Goal: Information Seeking & Learning: Check status

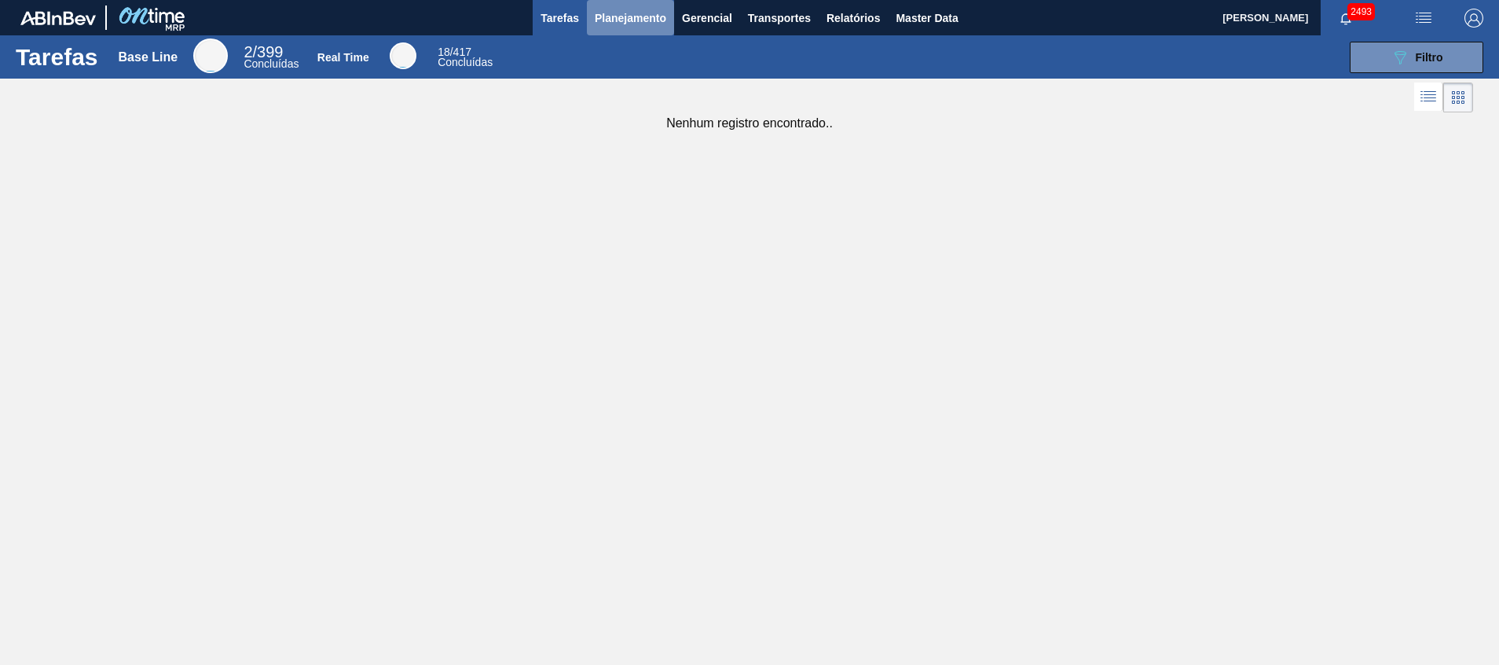
click at [611, 16] on span "Planejamento" at bounding box center [630, 18] width 71 height 19
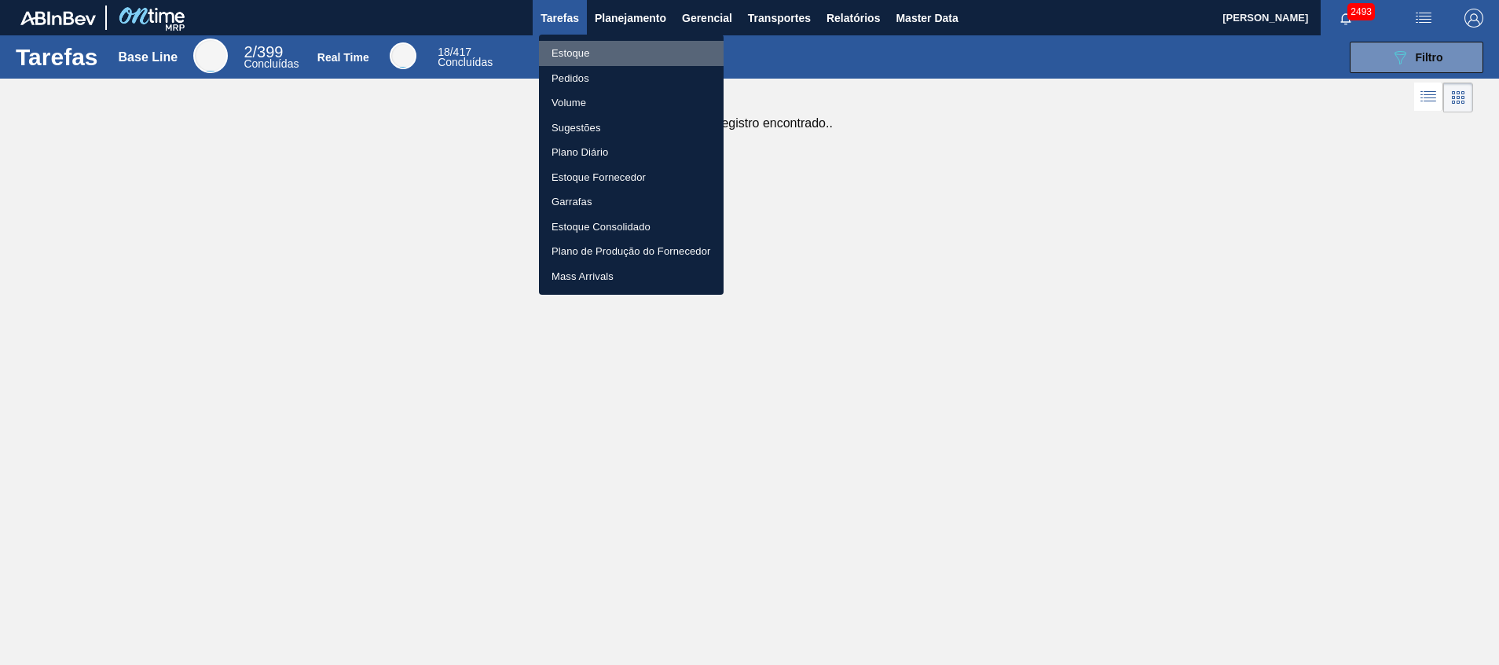
click at [632, 53] on li "Estoque" at bounding box center [631, 53] width 185 height 25
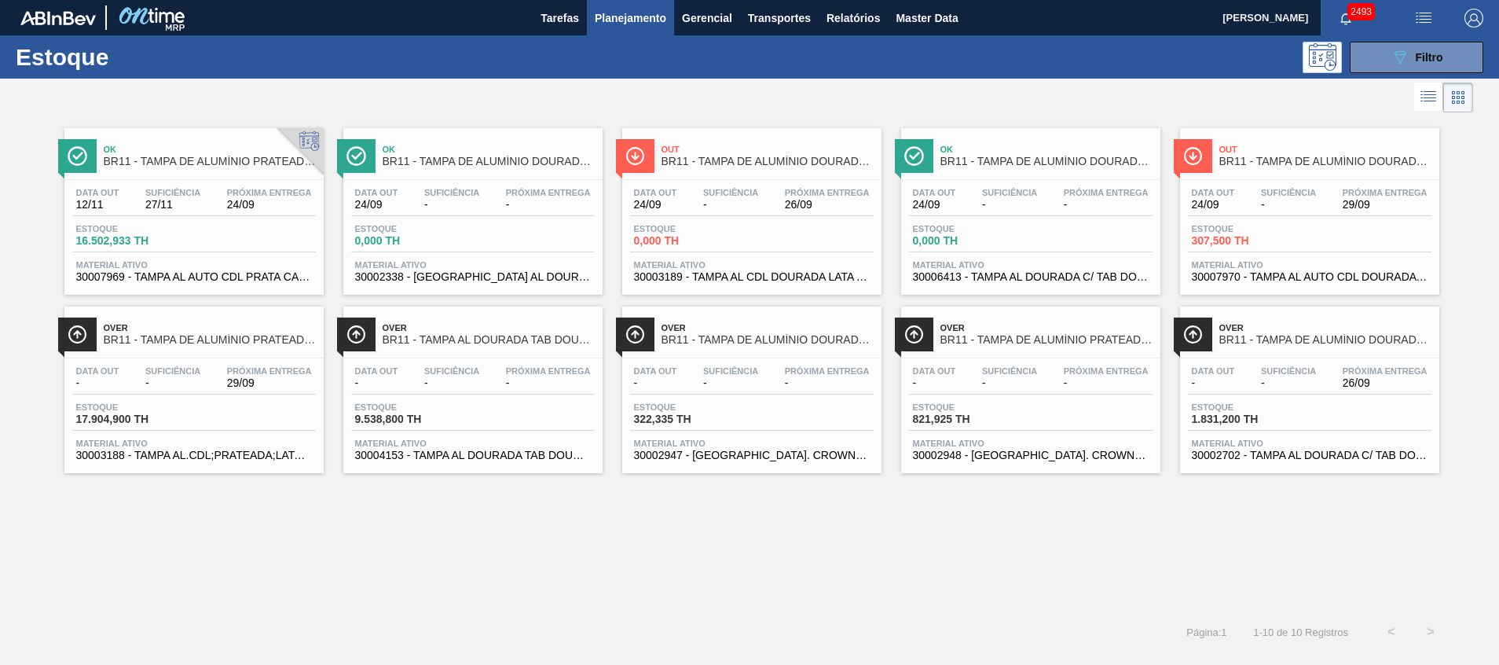
click at [1412, 76] on div "Estoque 089F7B8B-B2A5-4AFE-B5C0-19BA573D28AC Filtro" at bounding box center [749, 56] width 1499 height 43
click at [1351, 47] on button "089F7B8B-B2A5-4AFE-B5C0-19BA573D28AC Filtro" at bounding box center [1417, 57] width 134 height 31
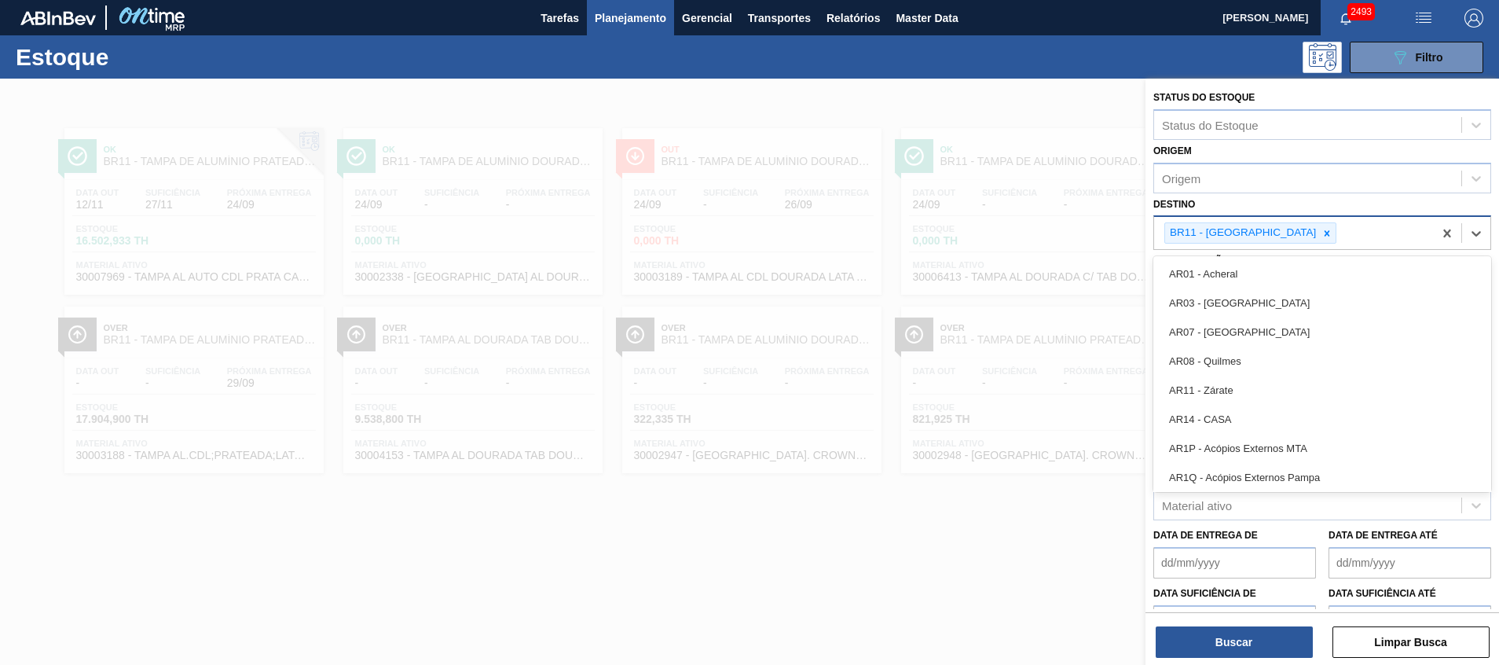
click at [1332, 248] on div "BR11 - [GEOGRAPHIC_DATA]" at bounding box center [1293, 233] width 279 height 32
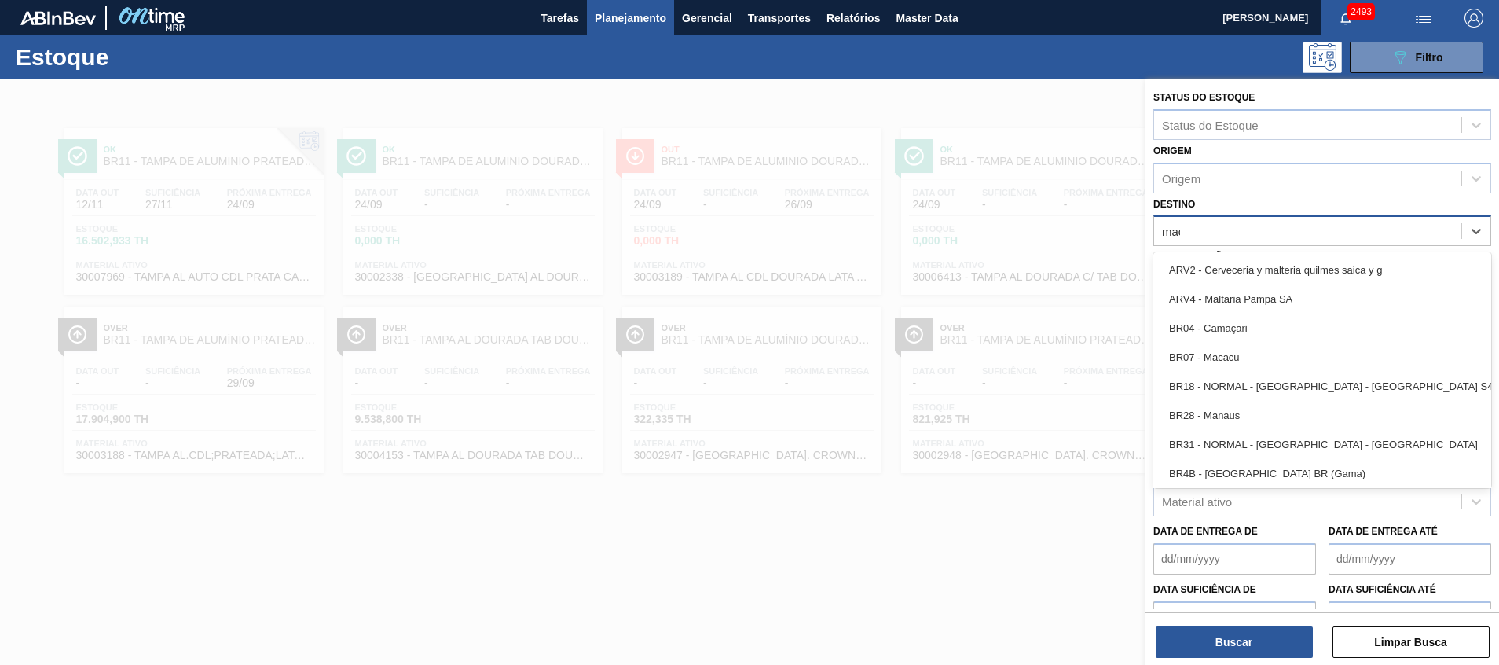
type input "maca"
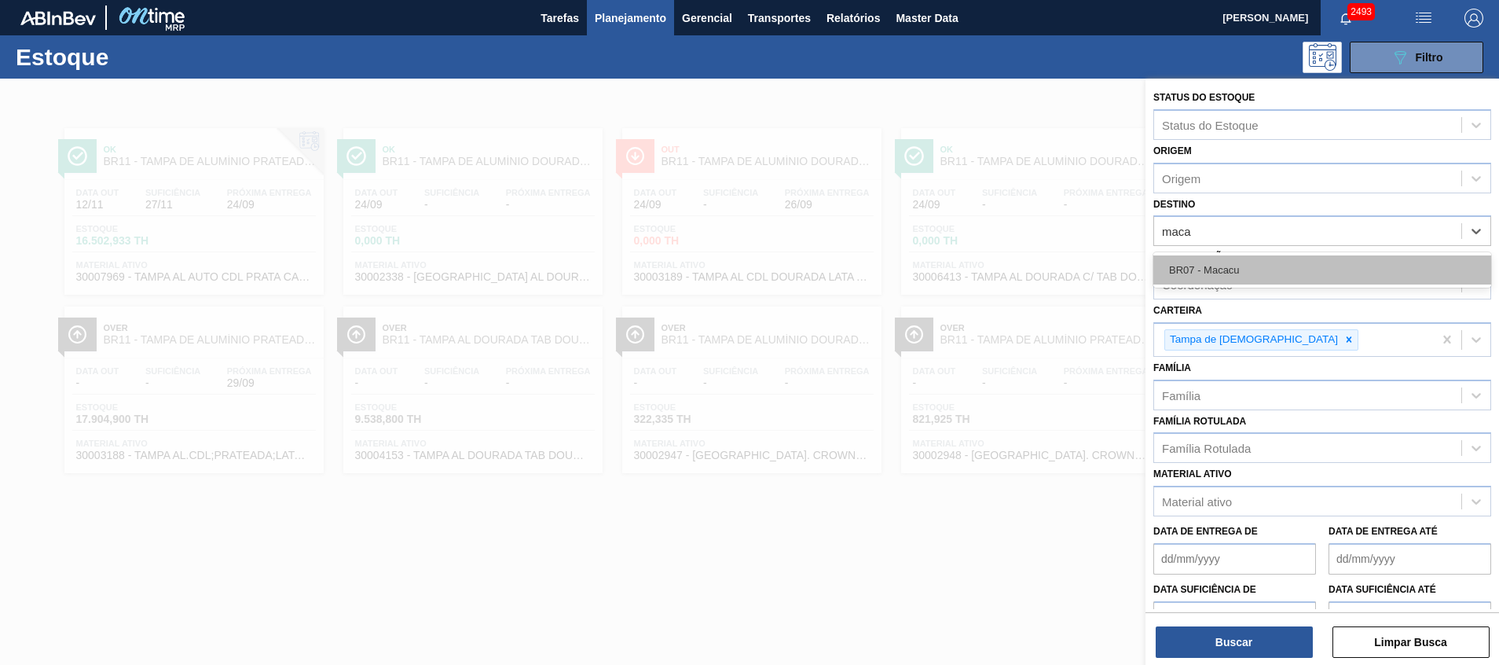
click at [1322, 259] on div "BR07 - Macacu" at bounding box center [1322, 269] width 338 height 29
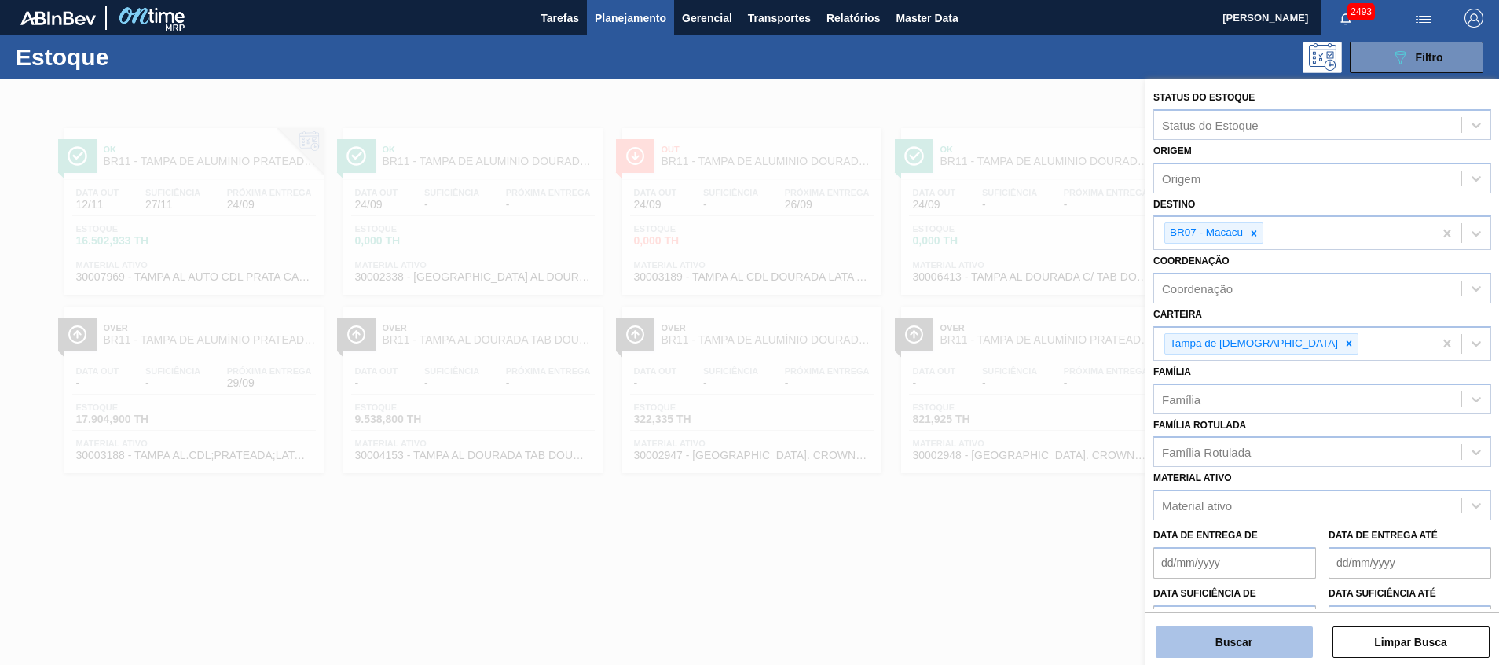
click at [1225, 642] on button "Buscar" at bounding box center [1234, 641] width 157 height 31
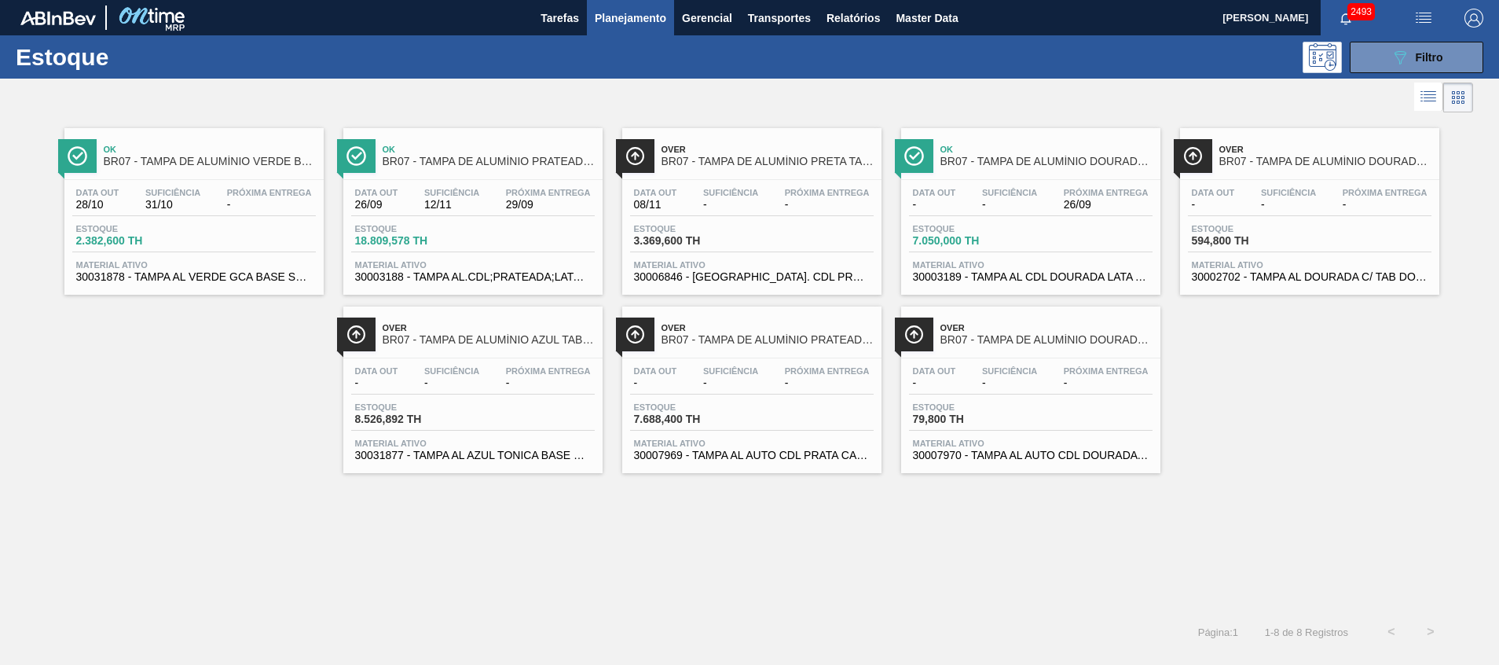
click at [438, 232] on span "Estoque" at bounding box center [410, 228] width 110 height 9
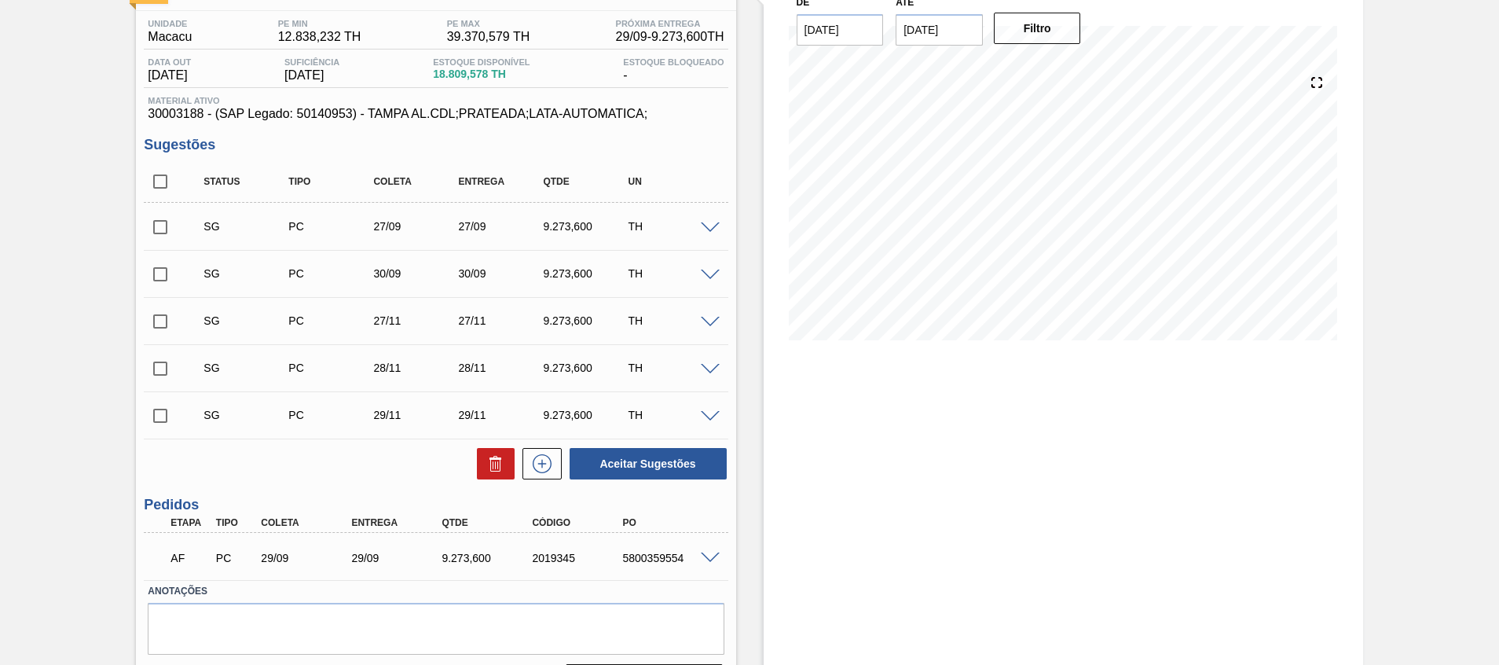
scroll to position [118, 0]
click at [148, 177] on input "checkbox" at bounding box center [160, 183] width 33 height 33
checkbox input "true"
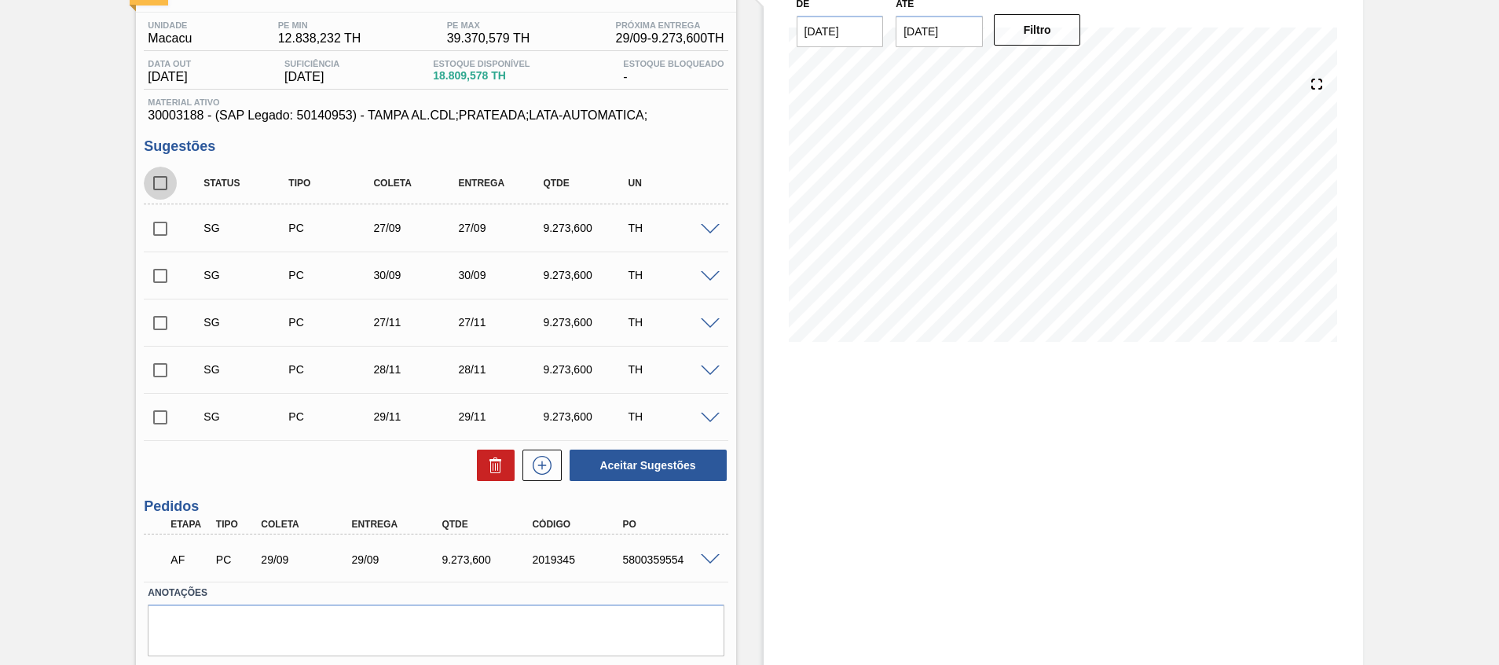
checkbox input "true"
click at [499, 474] on icon at bounding box center [495, 465] width 19 height 19
checkbox input "false"
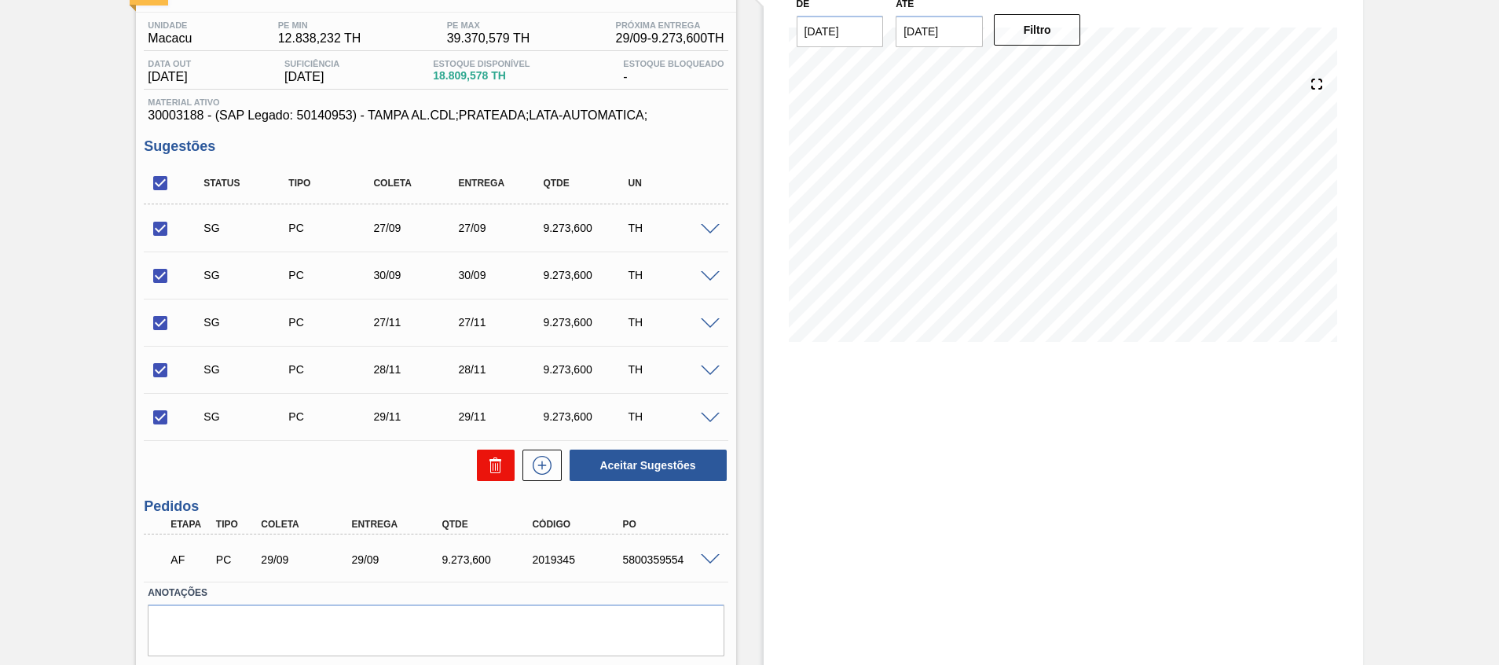
checkbox input "false"
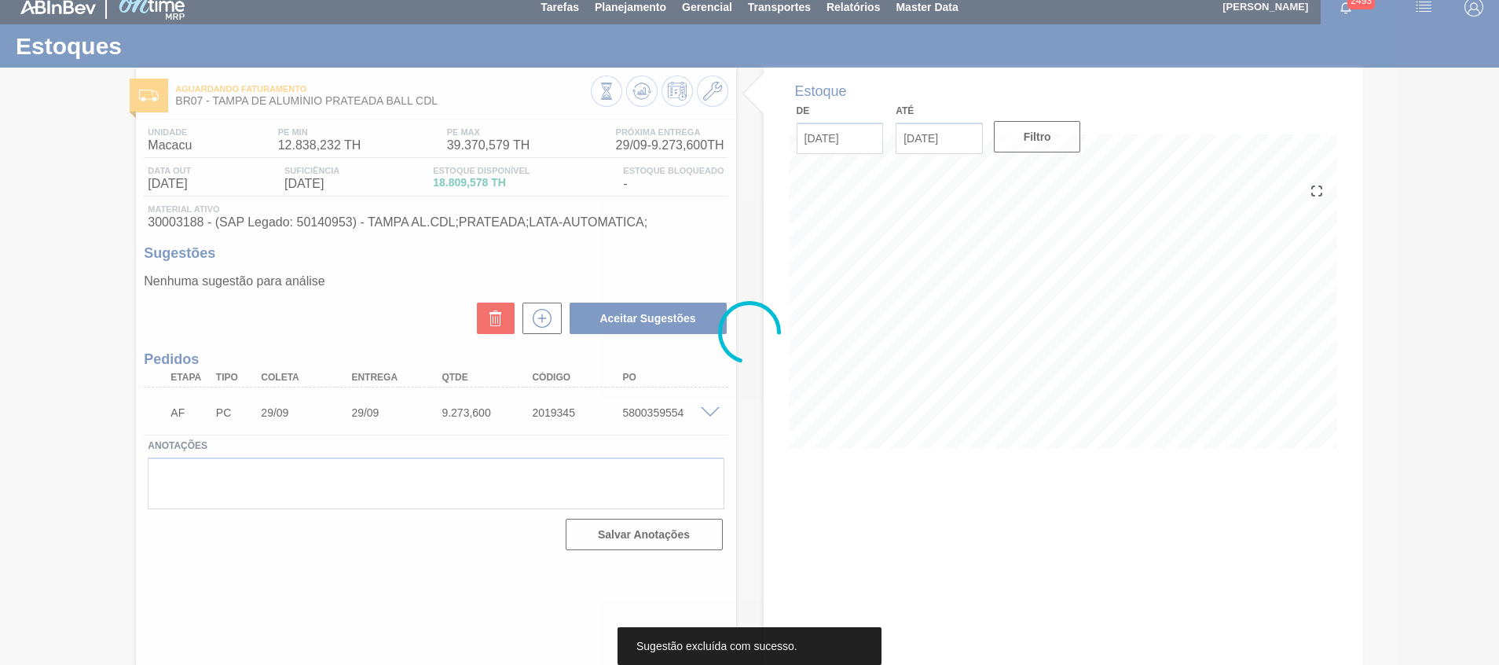
scroll to position [11, 0]
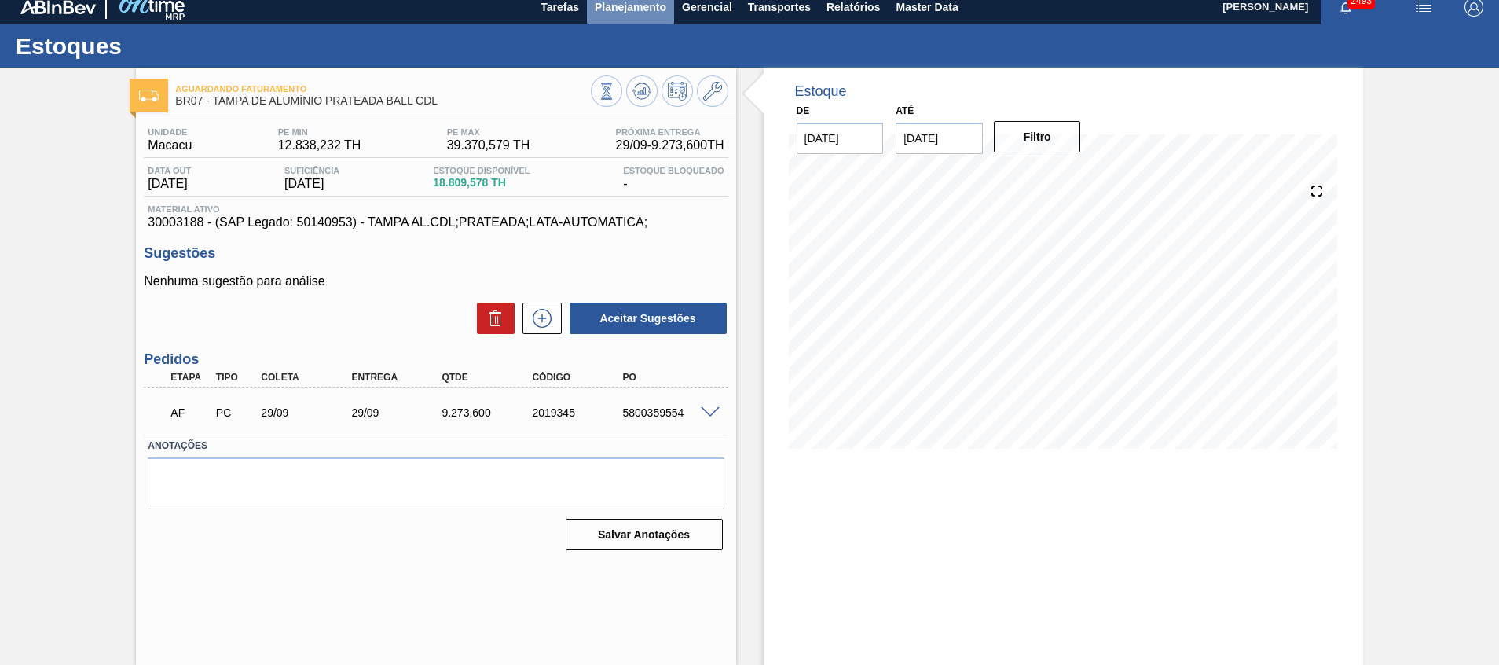
click at [623, 20] on button "Planejamento" at bounding box center [630, 6] width 87 height 35
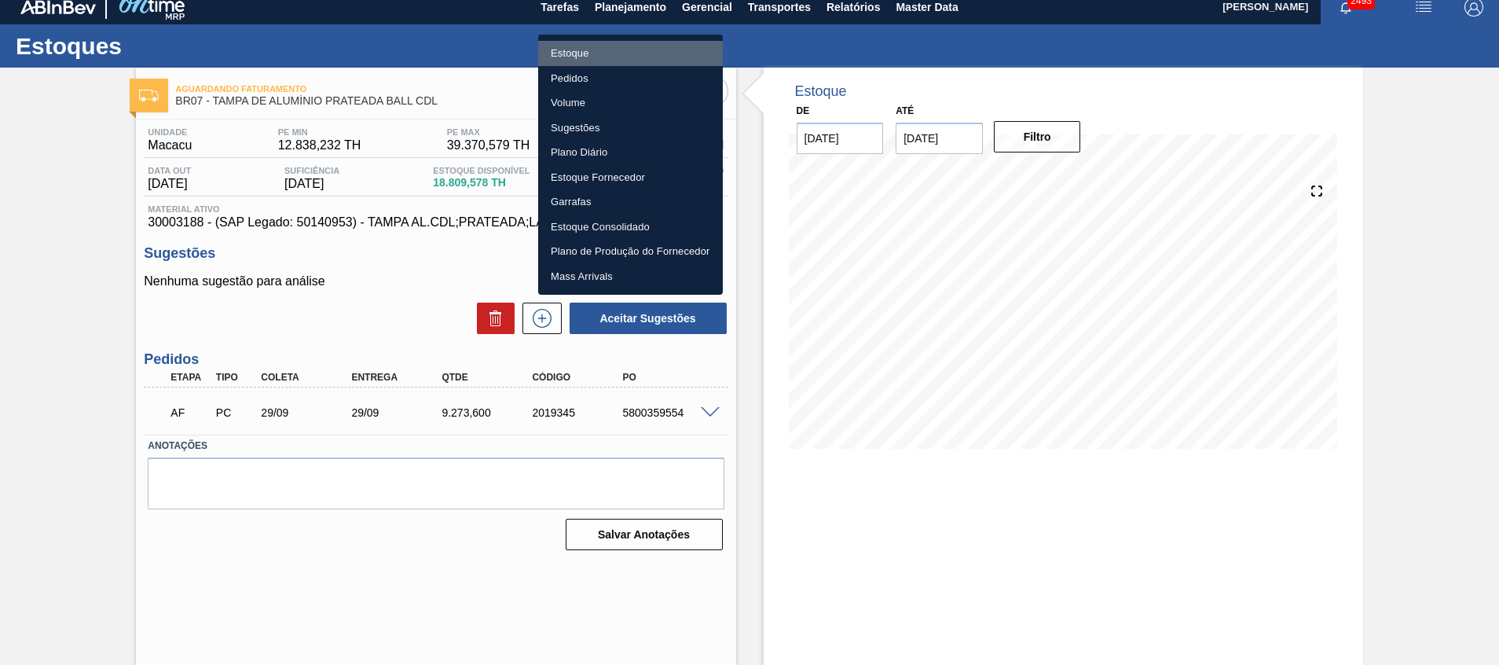
click at [636, 53] on li "Estoque" at bounding box center [630, 53] width 185 height 25
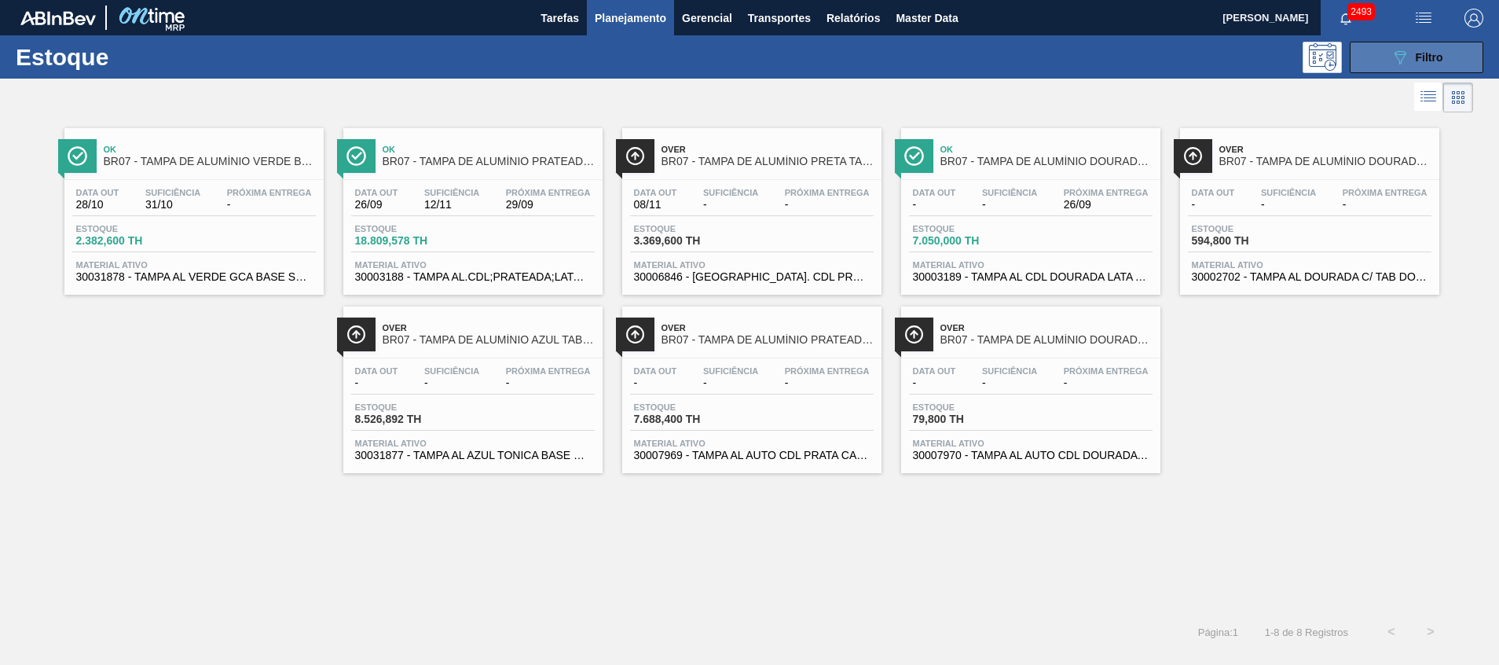
click at [1391, 67] on button "089F7B8B-B2A5-4AFE-B5C0-19BA573D28AC Filtro" at bounding box center [1417, 57] width 134 height 31
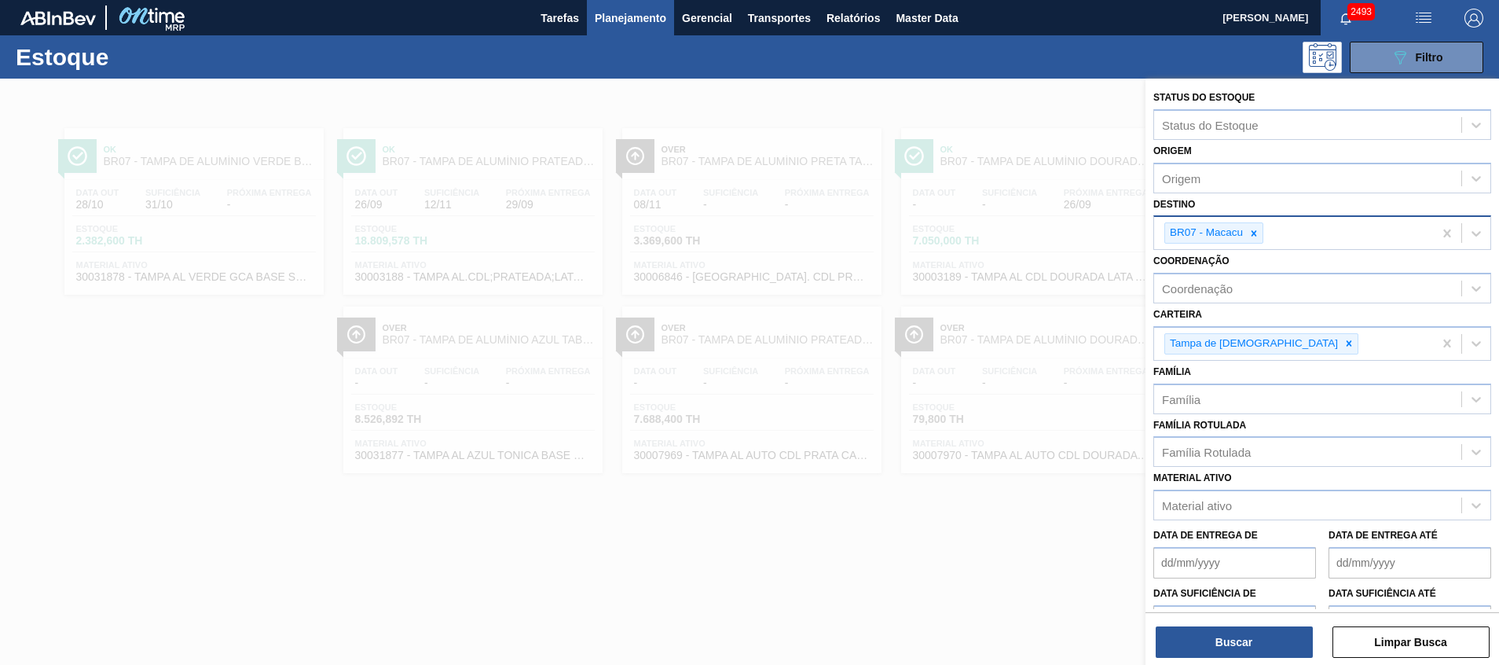
click at [1258, 243] on div at bounding box center [1253, 233] width 17 height 20
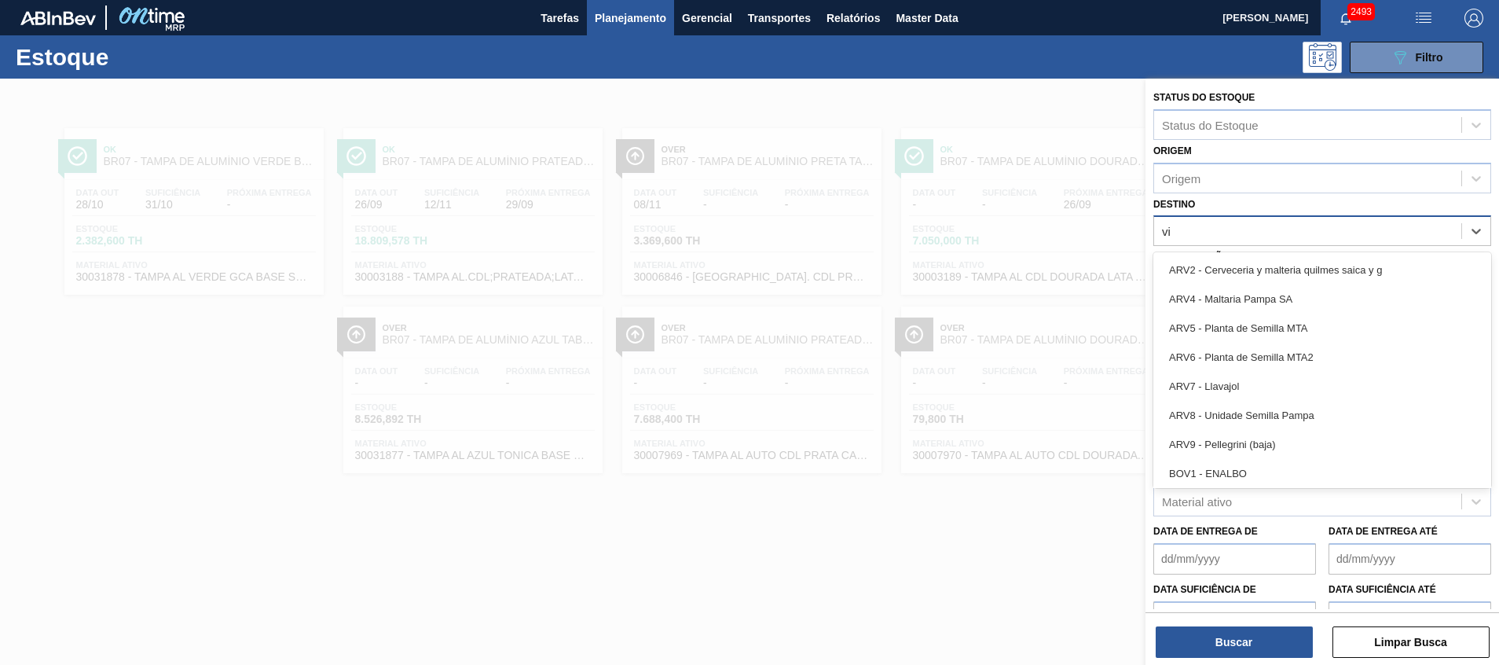
type input "via"
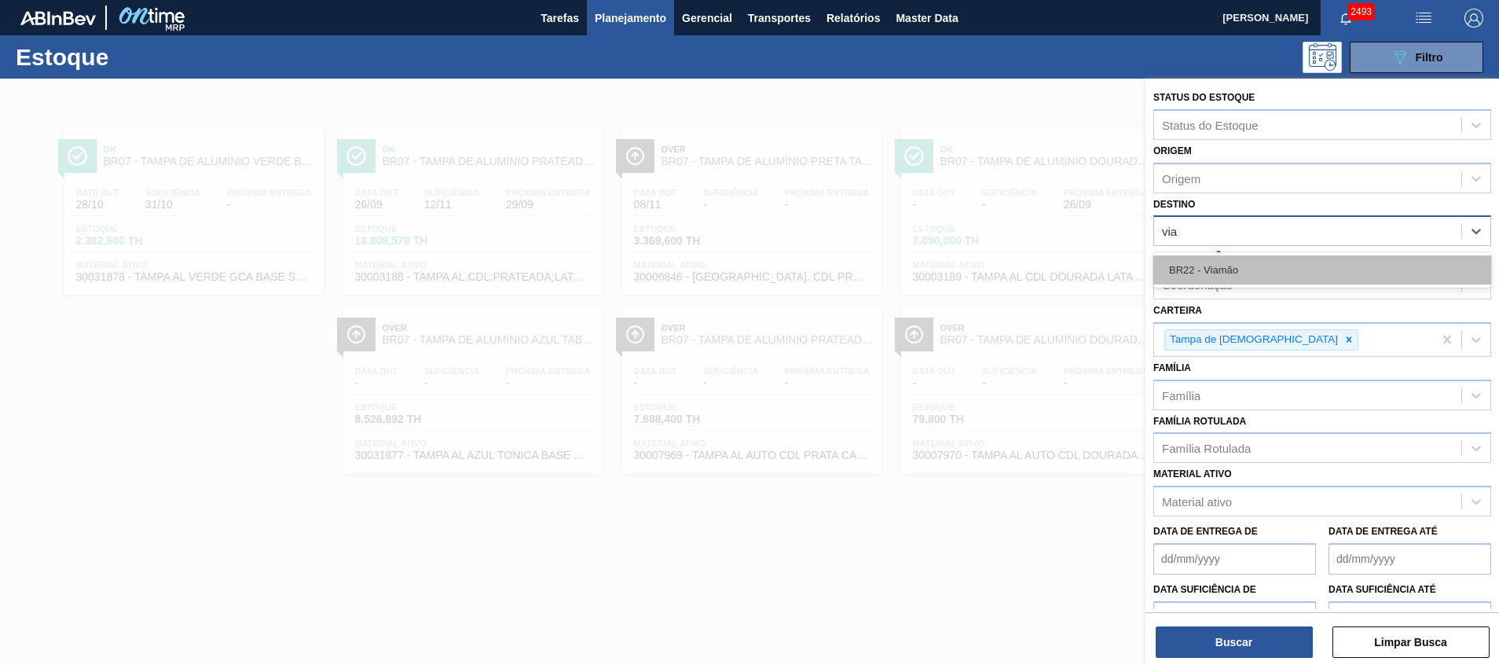
click at [1275, 263] on div "BR22 - Viamão" at bounding box center [1322, 269] width 338 height 29
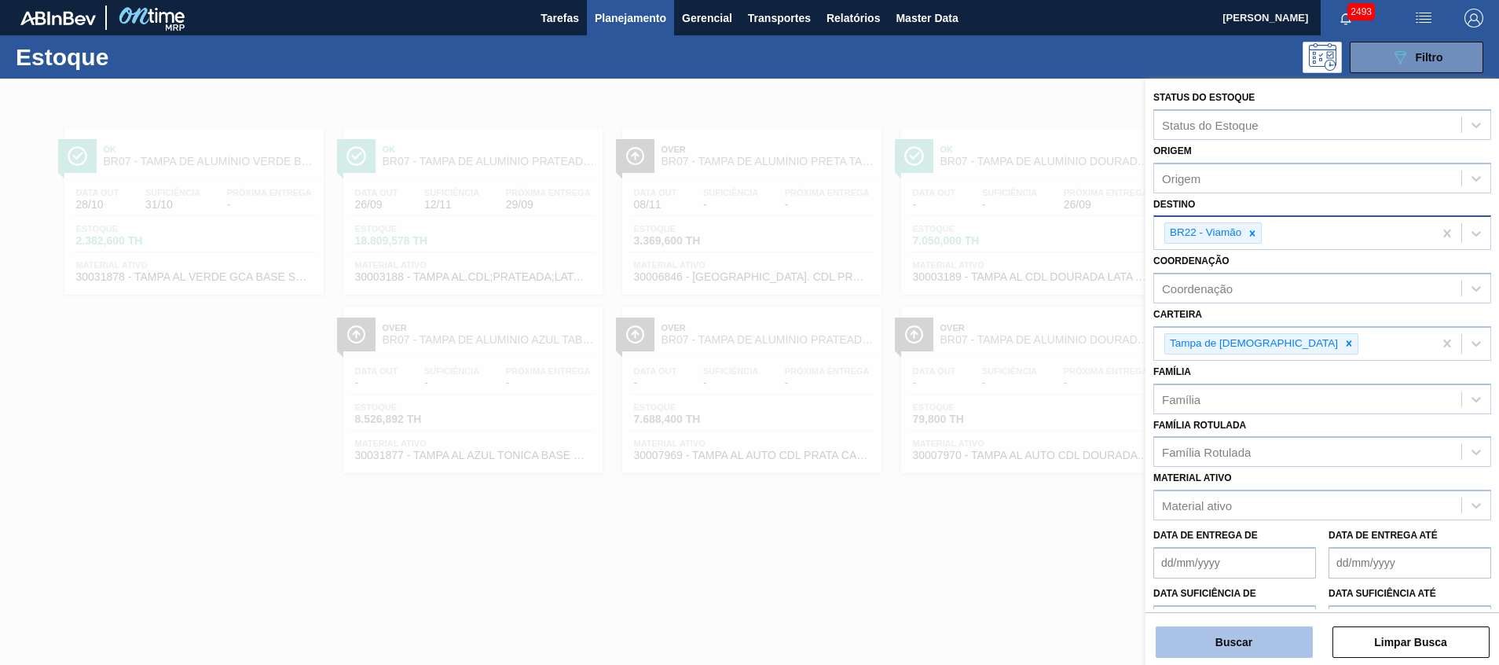
click at [1237, 632] on button "Buscar" at bounding box center [1234, 641] width 157 height 31
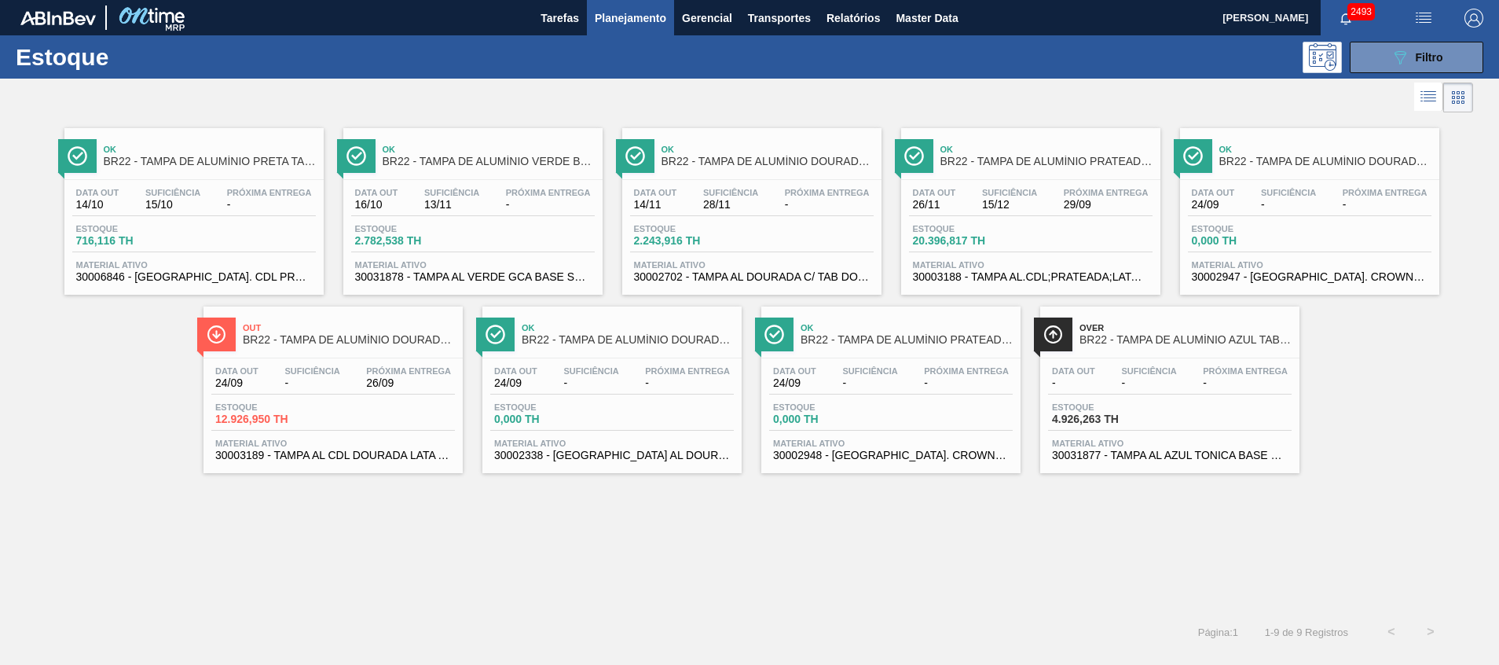
click at [285, 274] on span "30006846 - [GEOGRAPHIC_DATA]. CDL PRETA C/ TAB PRETA" at bounding box center [194, 277] width 236 height 12
click at [388, 415] on div "Estoque 12.926,950 TH" at bounding box center [333, 416] width 244 height 28
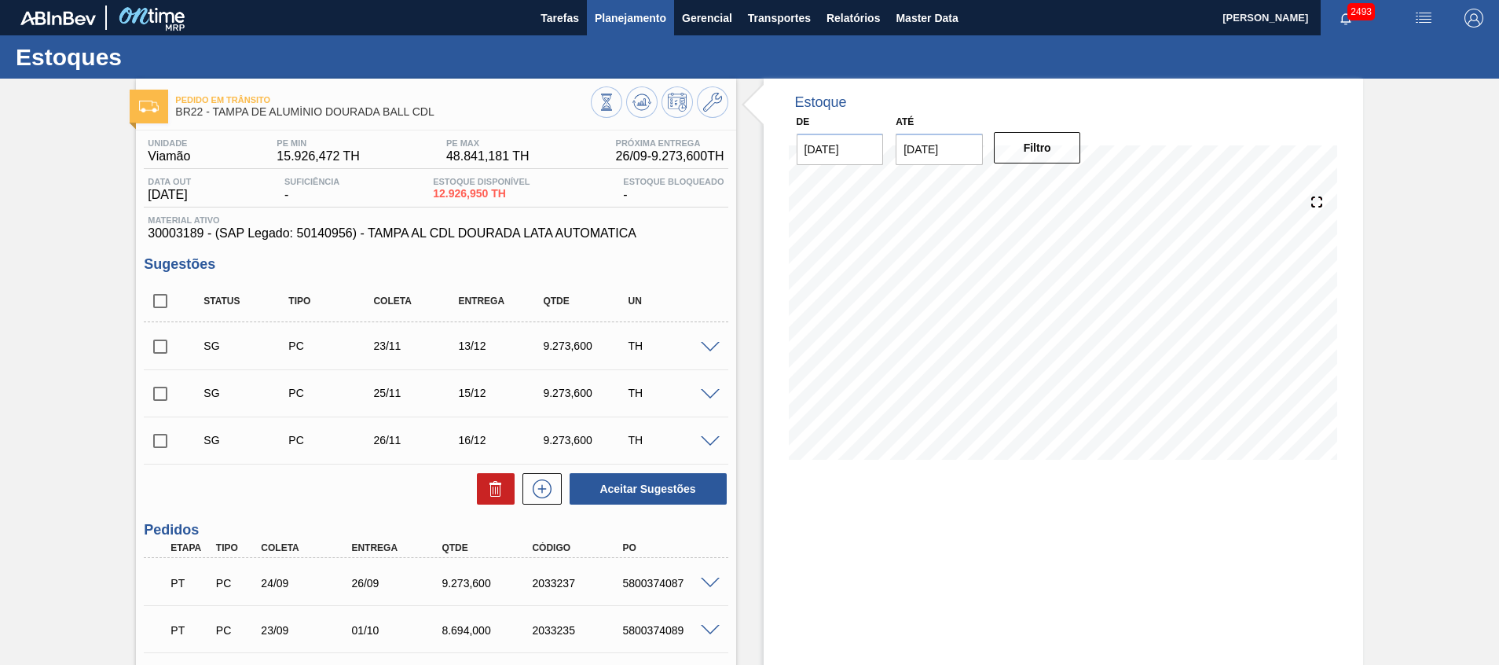
click at [638, 24] on span "Planejamento" at bounding box center [630, 18] width 71 height 19
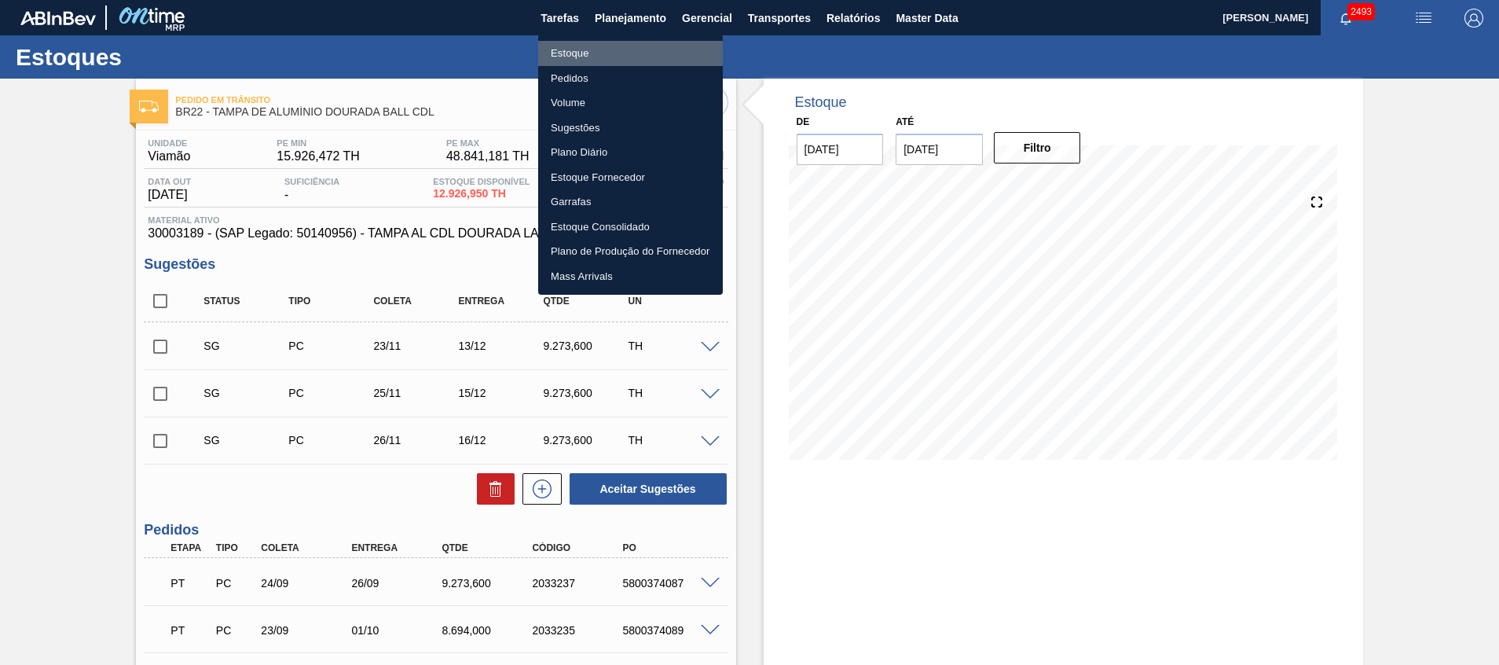
click at [639, 63] on li "Estoque" at bounding box center [630, 53] width 185 height 25
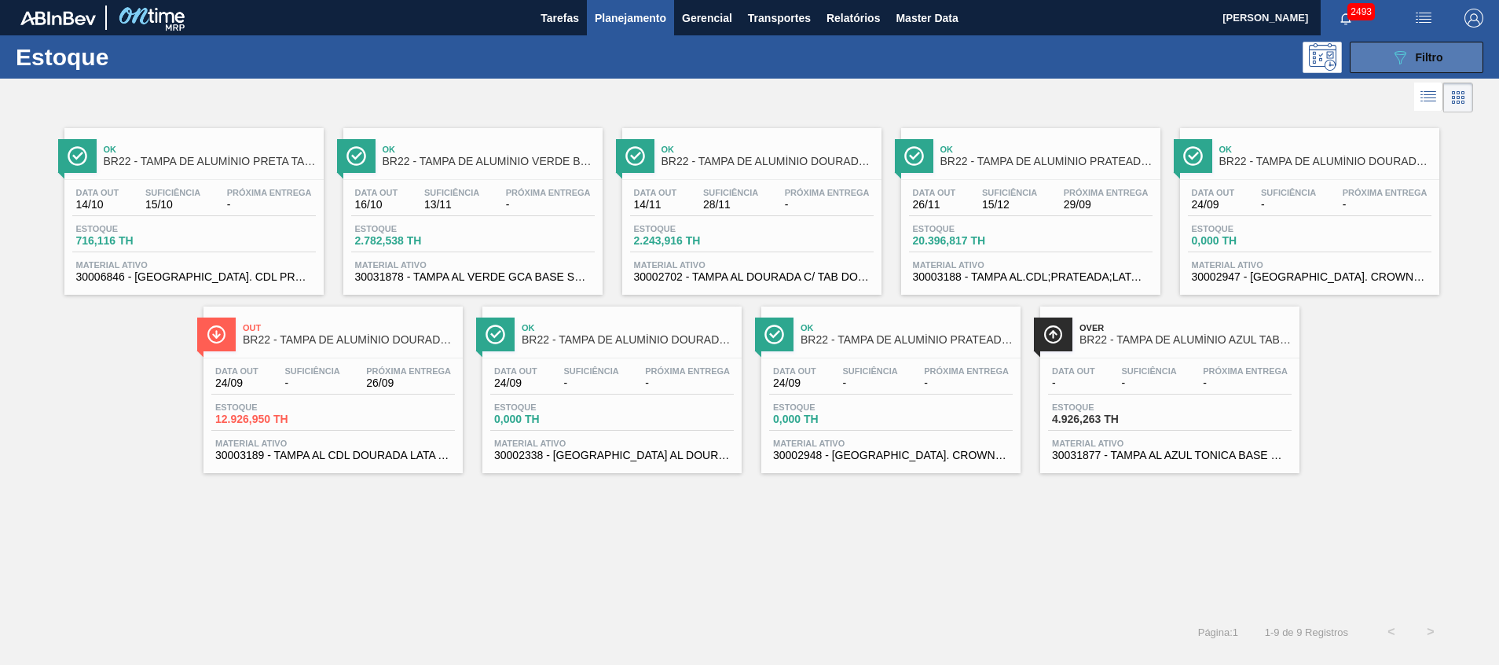
click at [1417, 64] on div "089F7B8B-B2A5-4AFE-B5C0-19BA573D28AC Filtro" at bounding box center [1417, 57] width 53 height 19
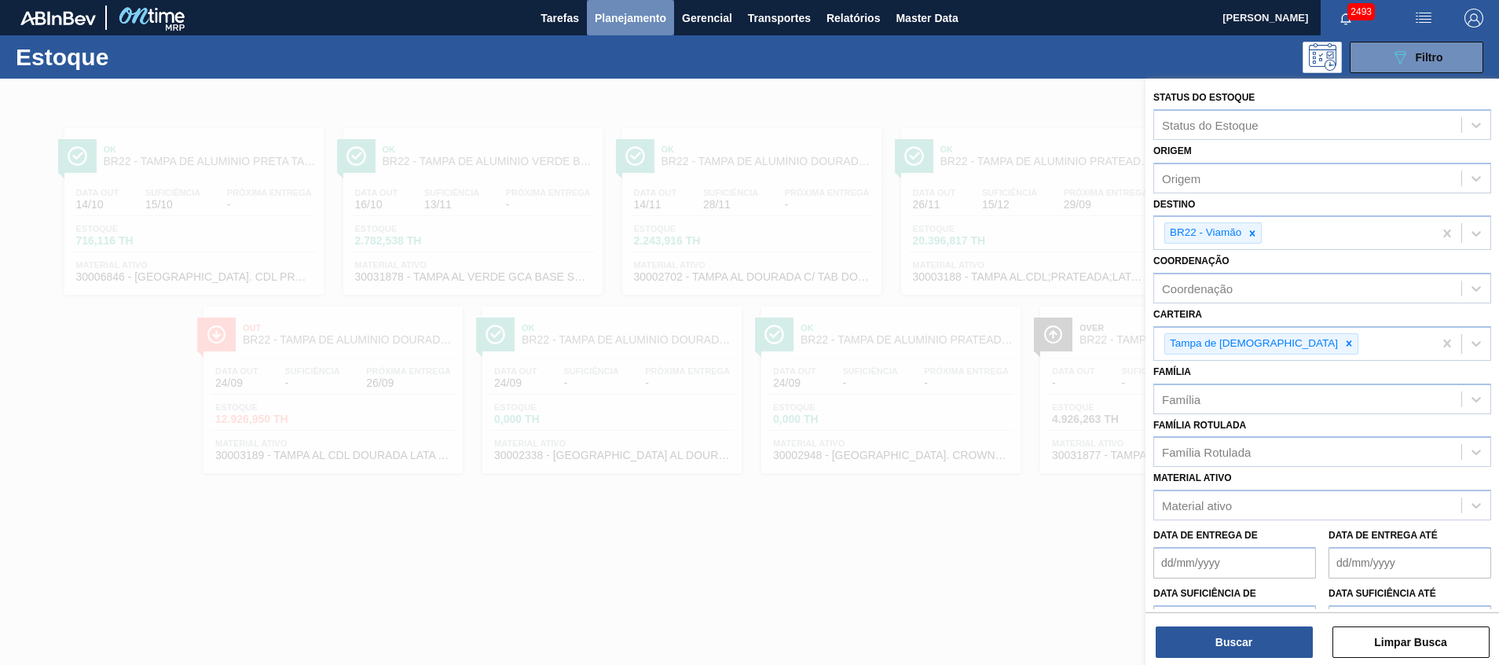
click at [637, 10] on span "Planejamento" at bounding box center [630, 18] width 71 height 19
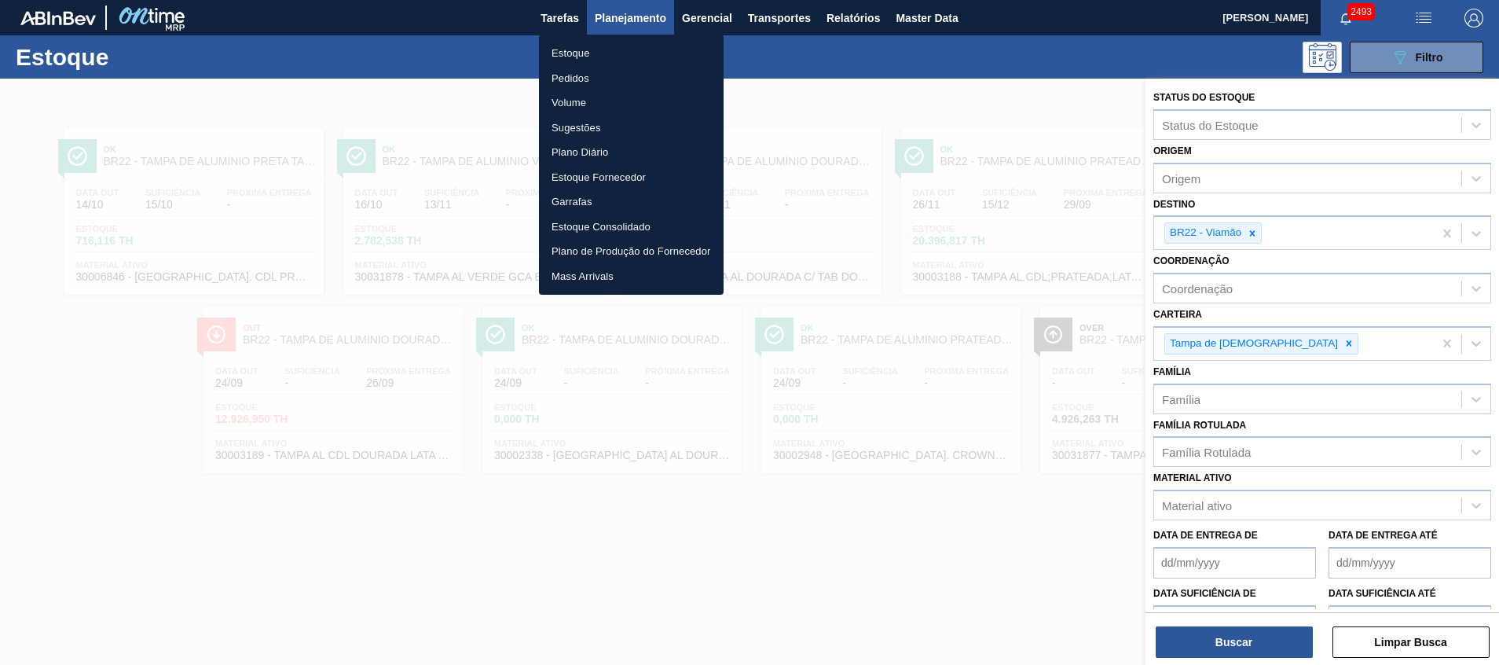
click at [1248, 231] on div at bounding box center [749, 332] width 1499 height 665
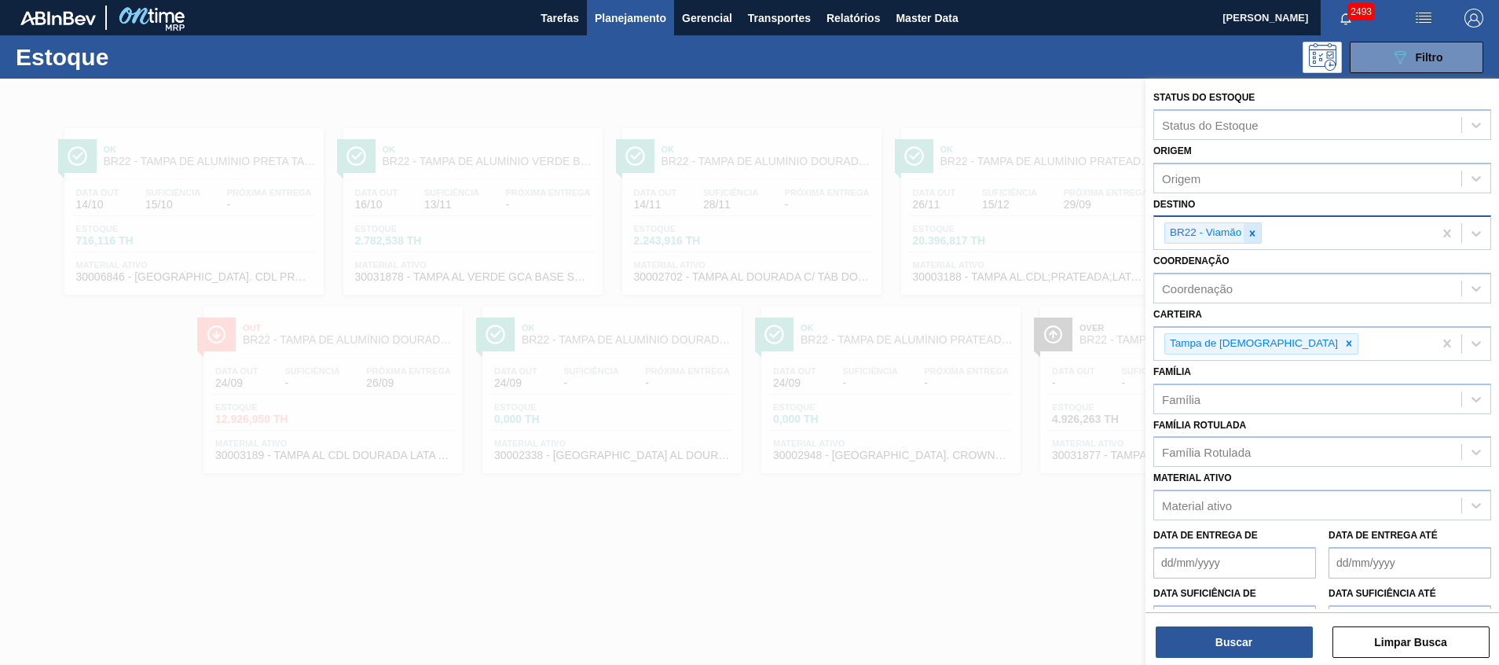
click at [1248, 230] on icon at bounding box center [1252, 233] width 11 height 11
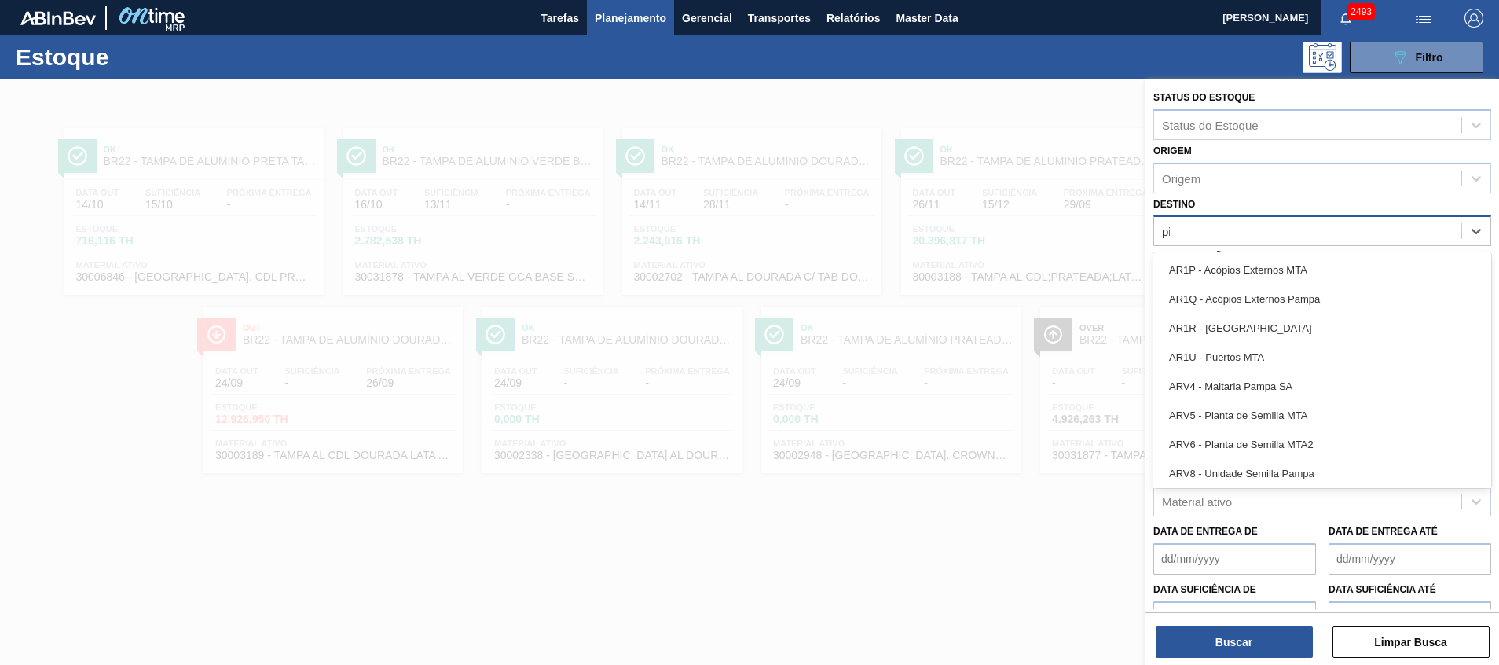
type input "pira"
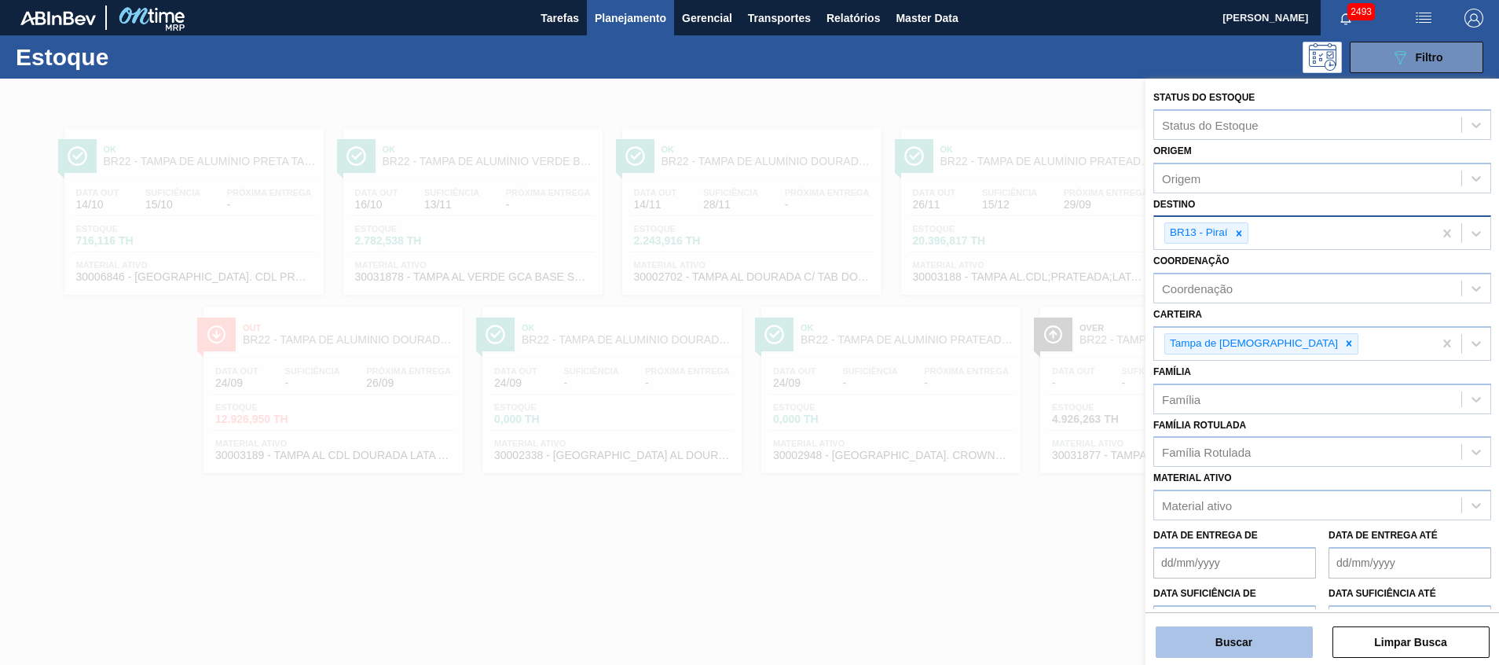
click at [1182, 648] on button "Buscar" at bounding box center [1234, 641] width 157 height 31
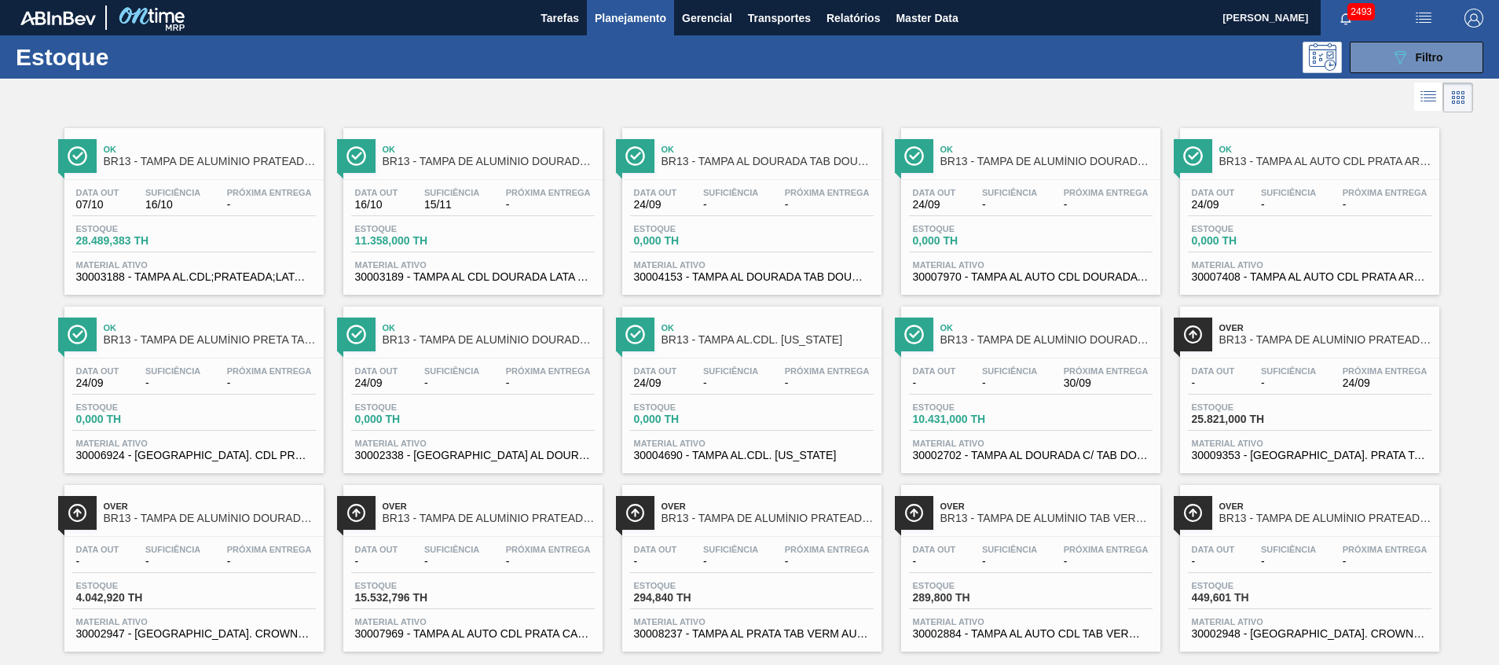
scroll to position [26, 0]
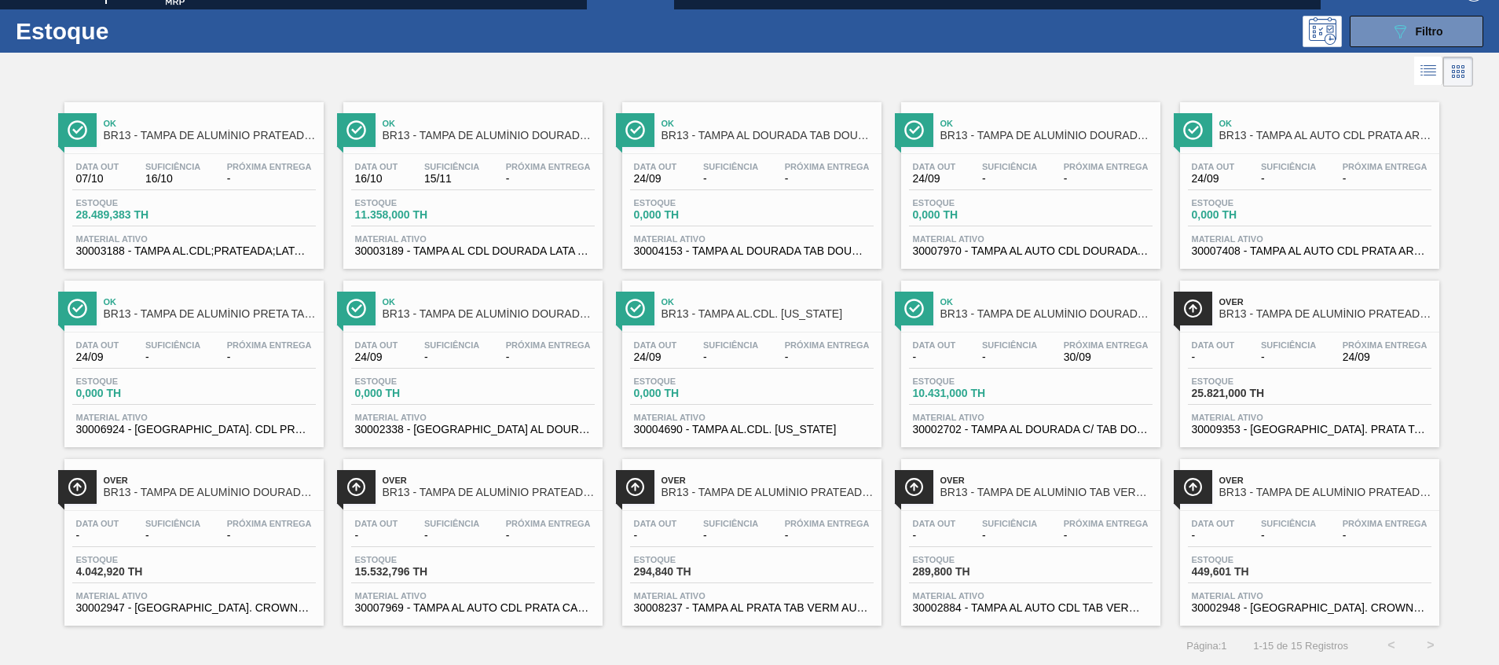
click at [1287, 332] on div "Data out - Suficiência - Próxima Entrega 24/09 Estoque 25.821,000 TH Material a…" at bounding box center [1309, 385] width 259 height 107
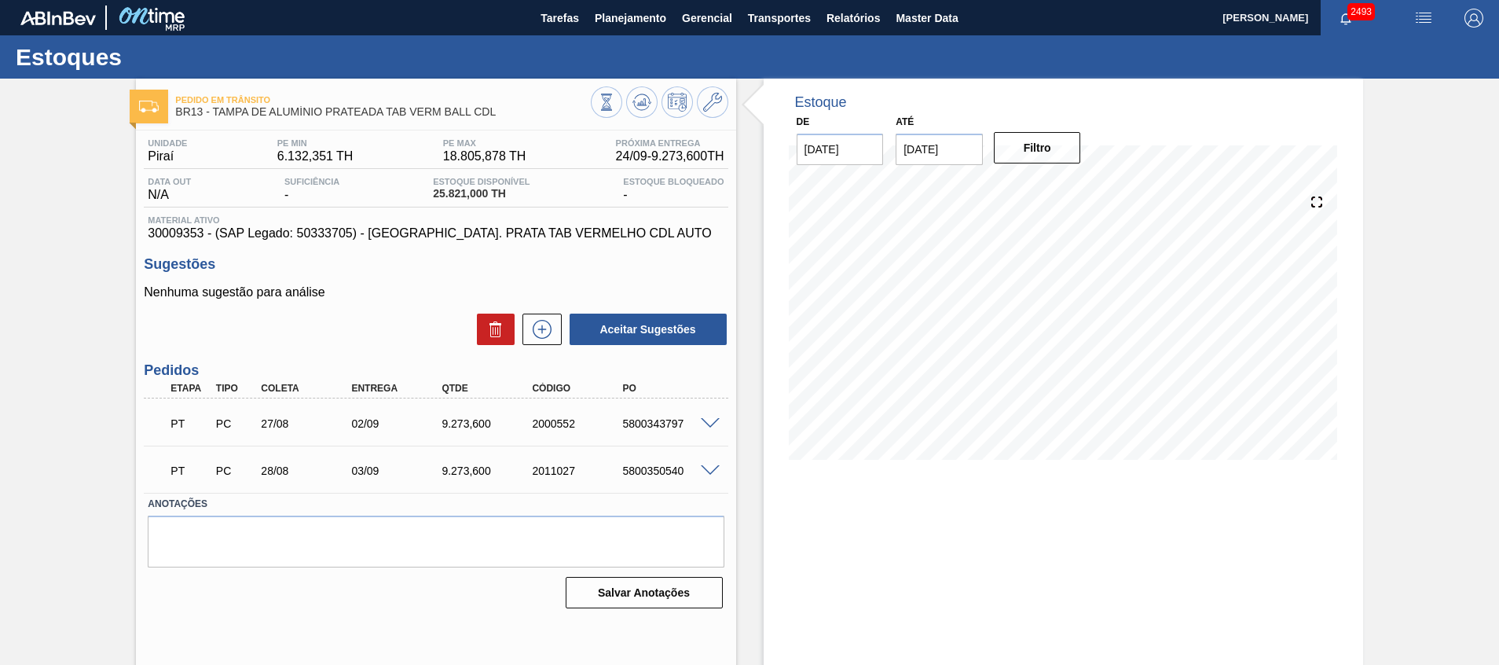
click at [704, 424] on span at bounding box center [710, 424] width 19 height 12
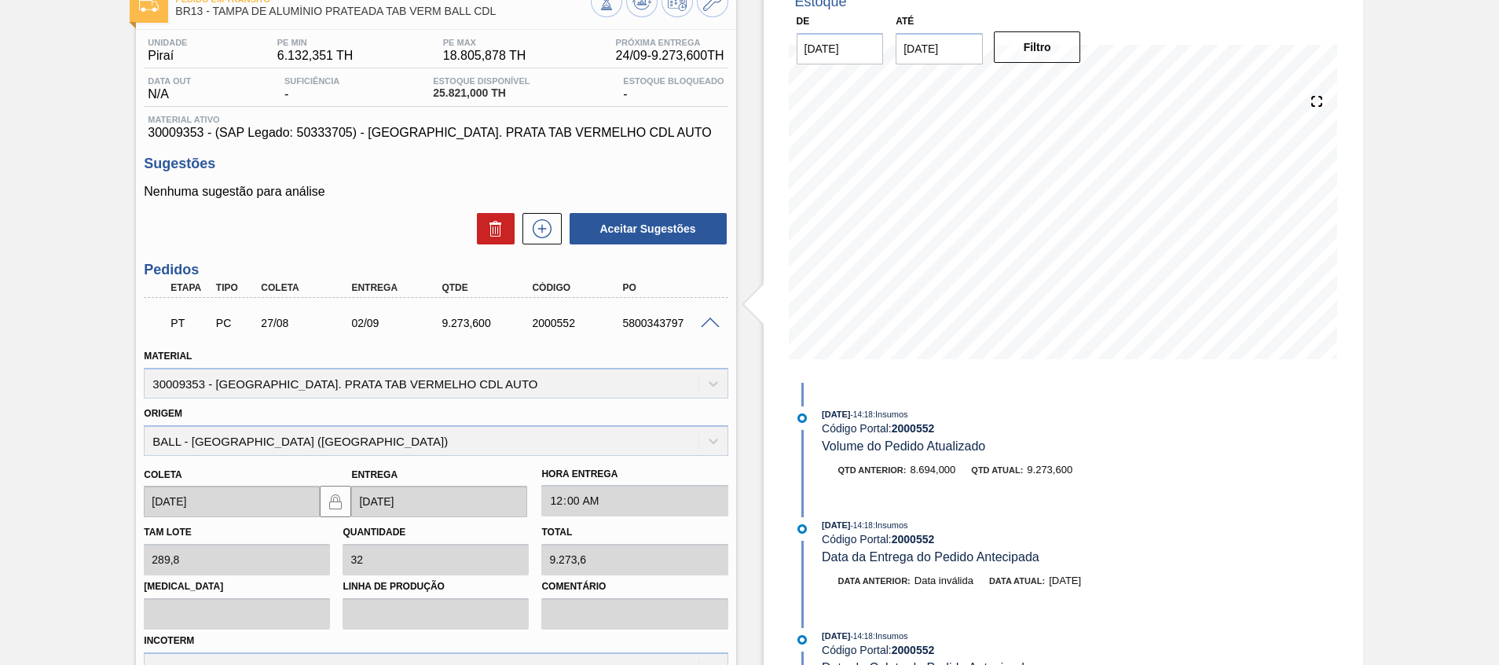
scroll to position [101, 0]
click at [713, 326] on span at bounding box center [710, 323] width 19 height 12
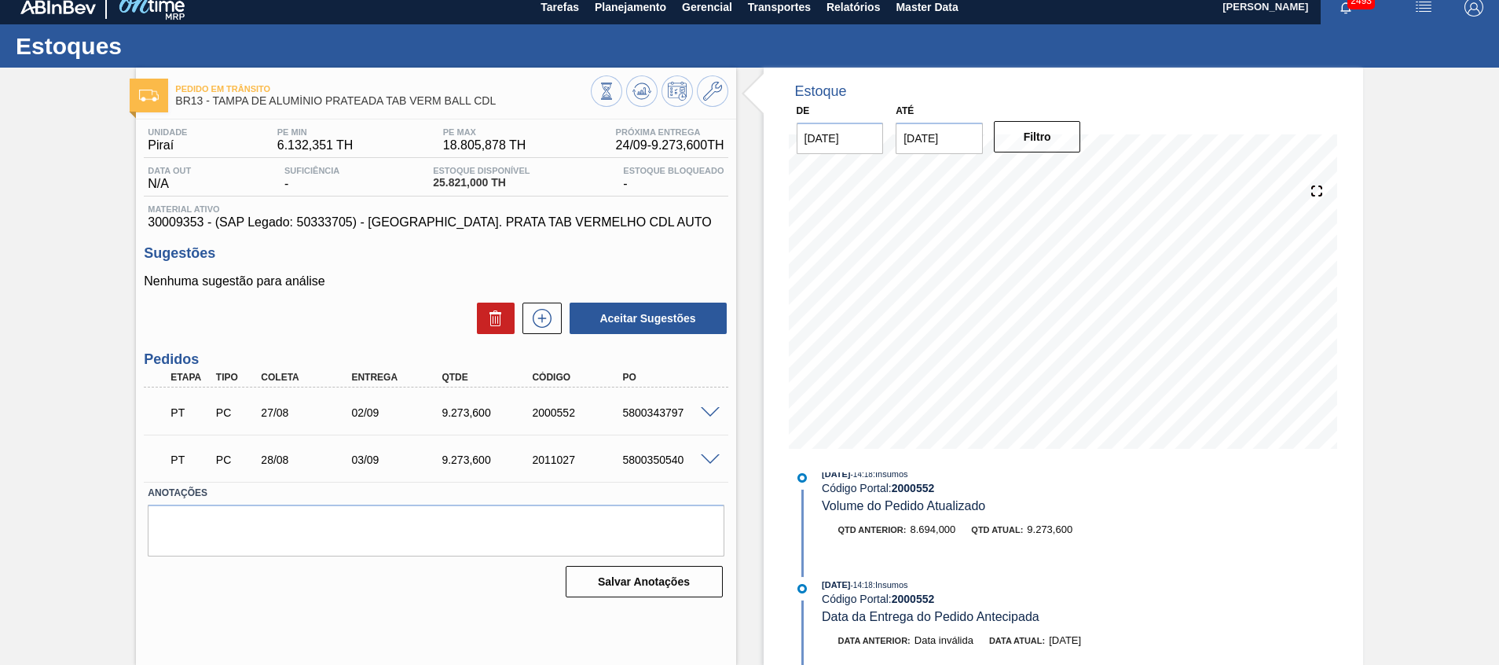
scroll to position [0, 0]
